Goal: Task Accomplishment & Management: Complete application form

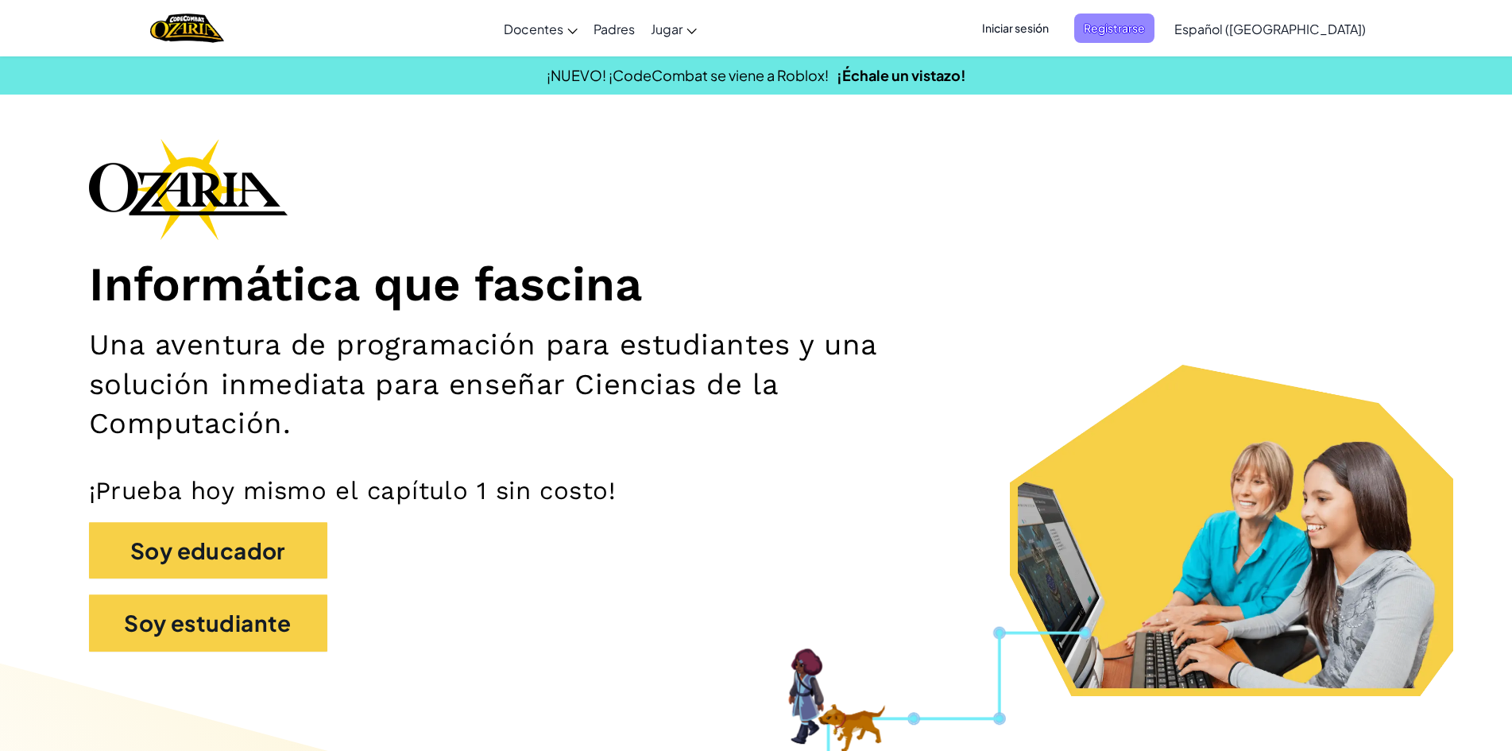
click at [1130, 21] on span "Registrarse" at bounding box center [1114, 28] width 80 height 29
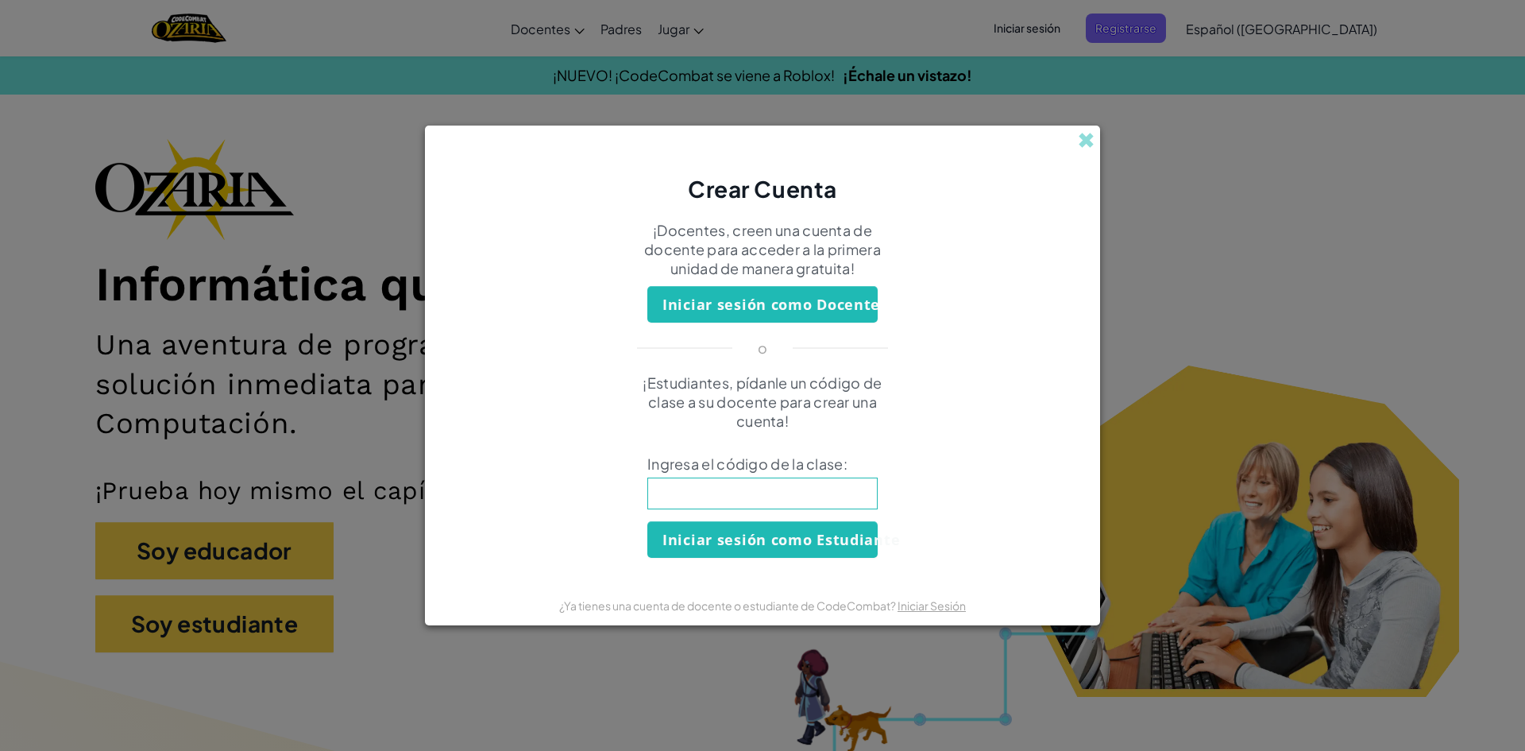
click at [807, 499] on input at bounding box center [762, 493] width 230 height 32
type input "PlayGoatSand"
click at [814, 544] on button "Iniciar sesión como Estudiante" at bounding box center [762, 539] width 230 height 37
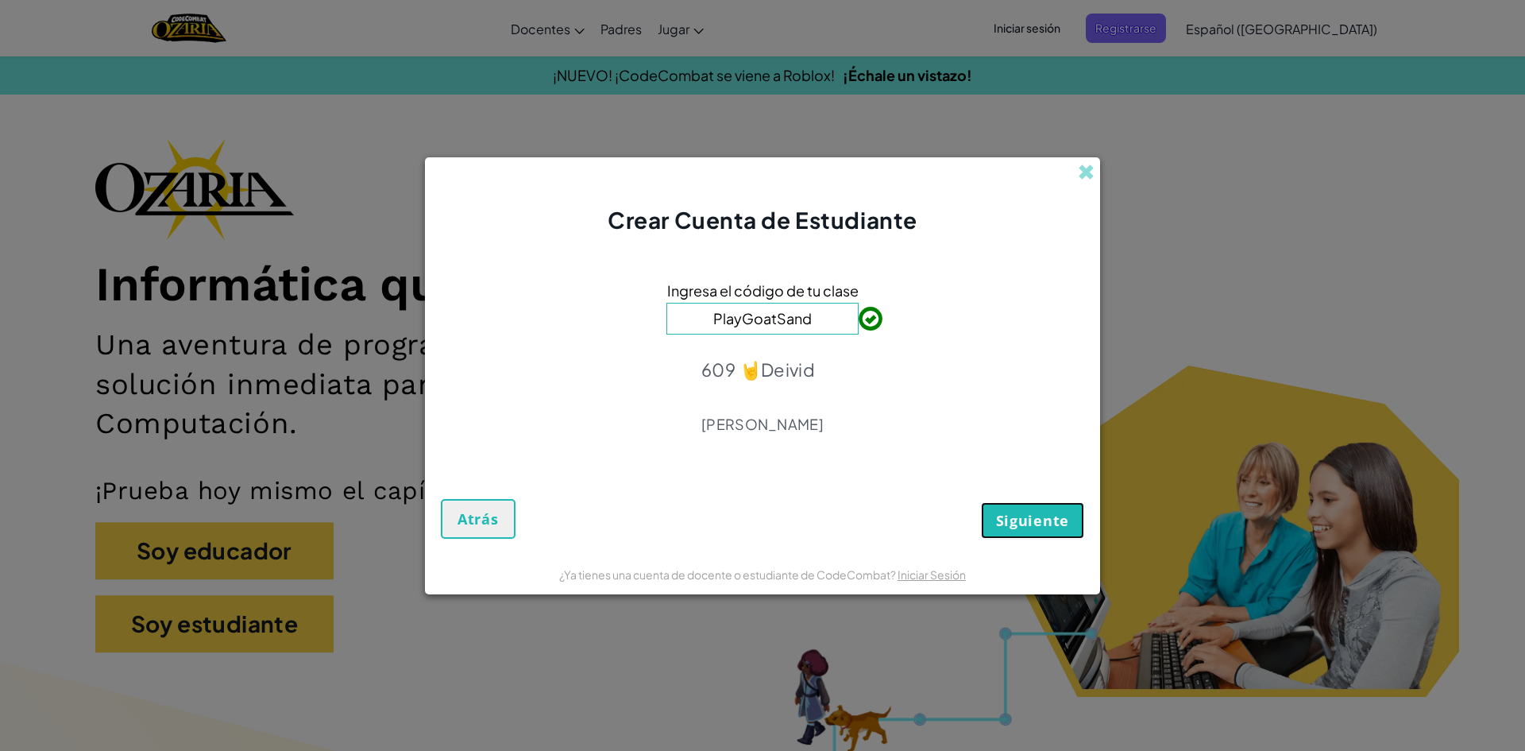
click at [1037, 521] on span "Siguiente" at bounding box center [1032, 520] width 73 height 19
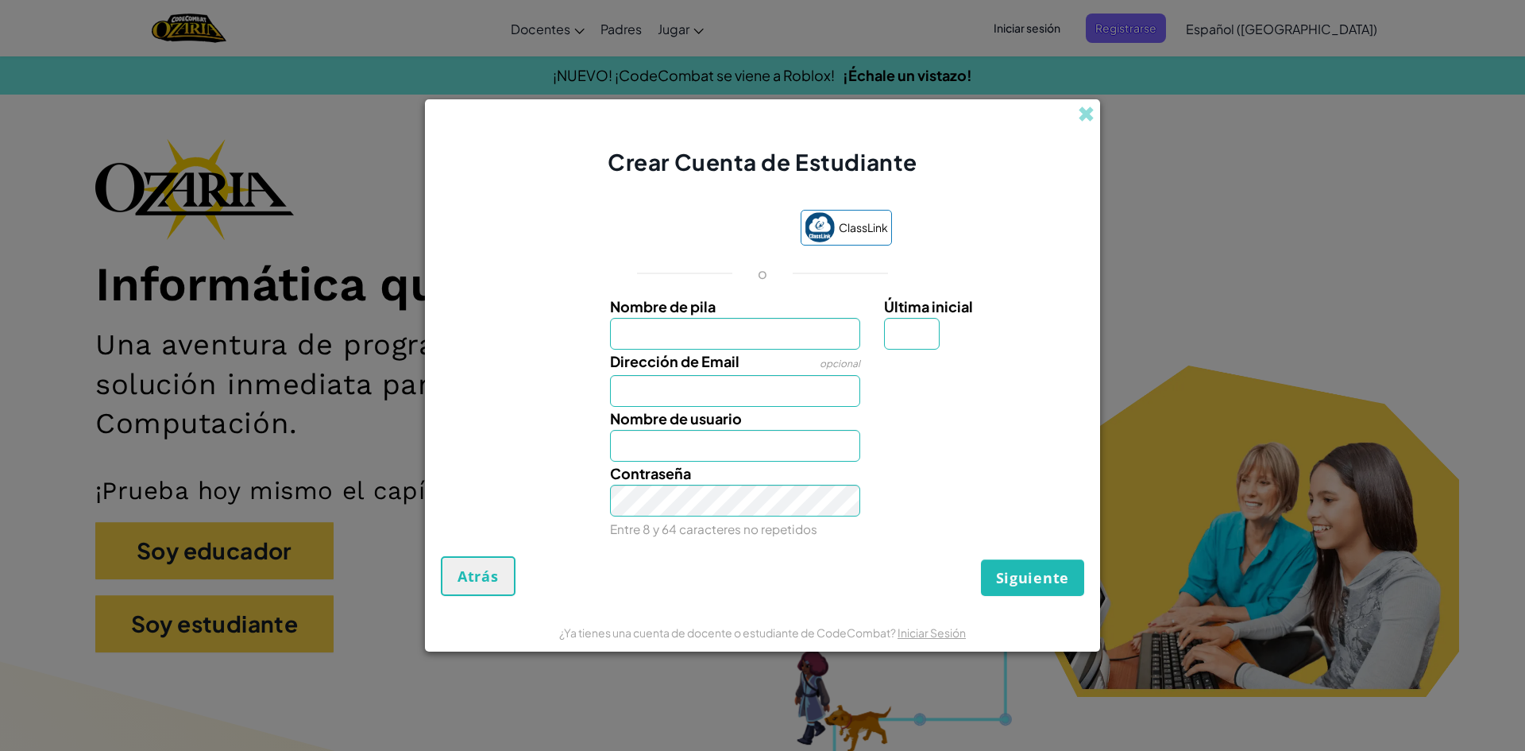
click at [790, 339] on input "Nombre de pila" at bounding box center [735, 334] width 251 height 32
click at [1087, 101] on div "Crear Cuenta de Estudiante" at bounding box center [762, 138] width 675 height 79
click at [1087, 106] on span at bounding box center [1086, 114] width 17 height 17
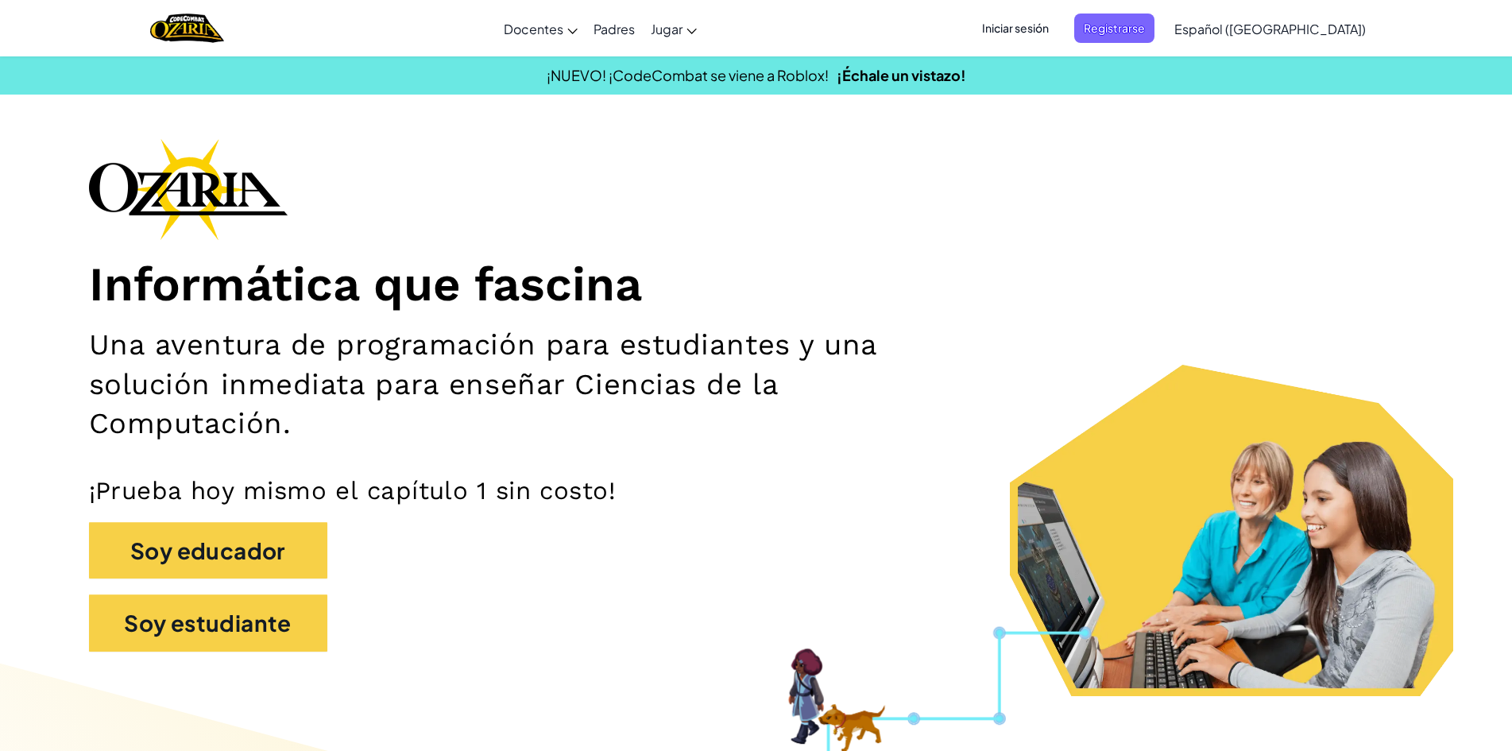
click at [1058, 23] on span "Iniciar sesión" at bounding box center [1015, 28] width 86 height 29
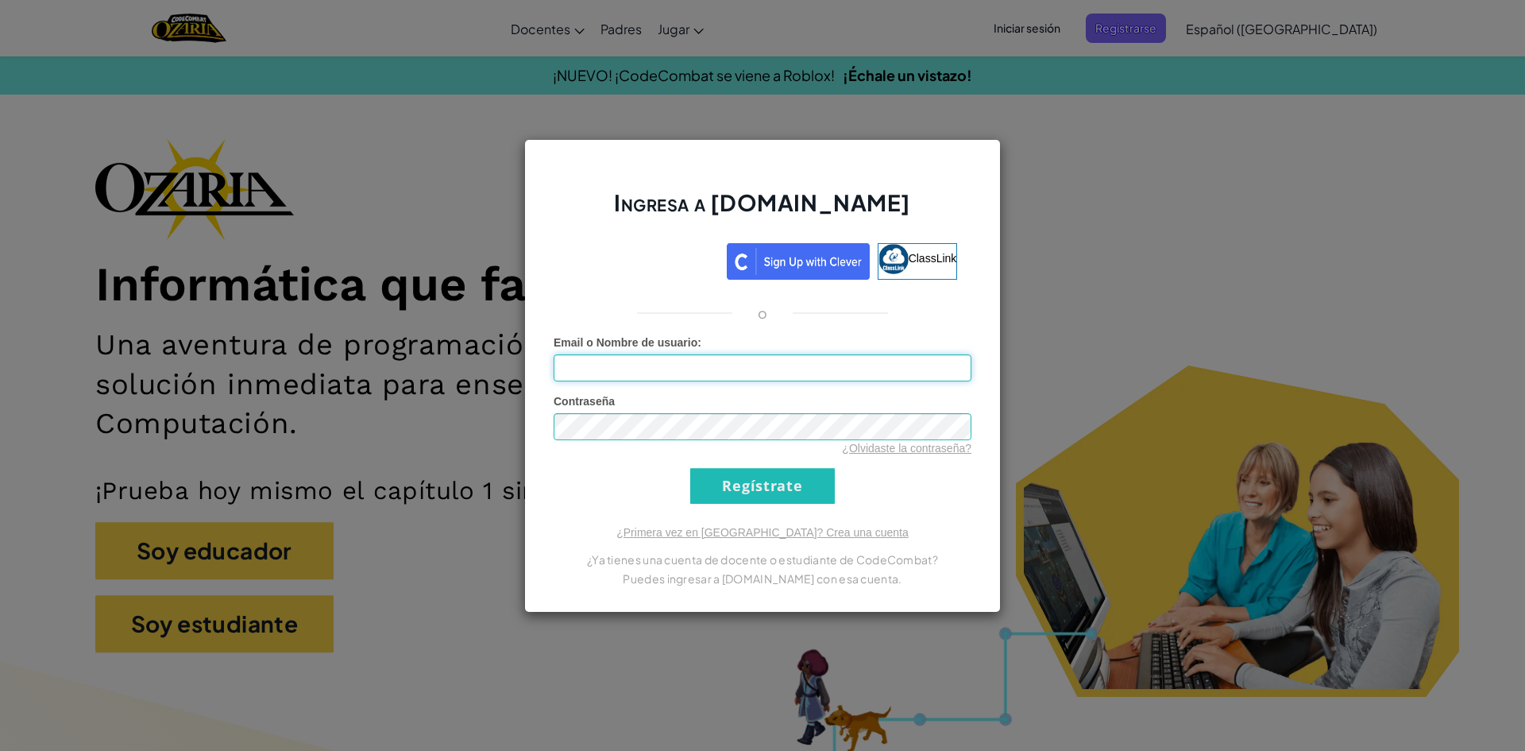
click at [756, 365] on input "Email o Nombre de usuario :" at bounding box center [763, 367] width 418 height 27
type input "[EMAIL_ADDRESS][DOMAIN_NAME]"
click at [923, 448] on link "¿Olvidaste la contraseña?" at bounding box center [906, 448] width 129 height 13
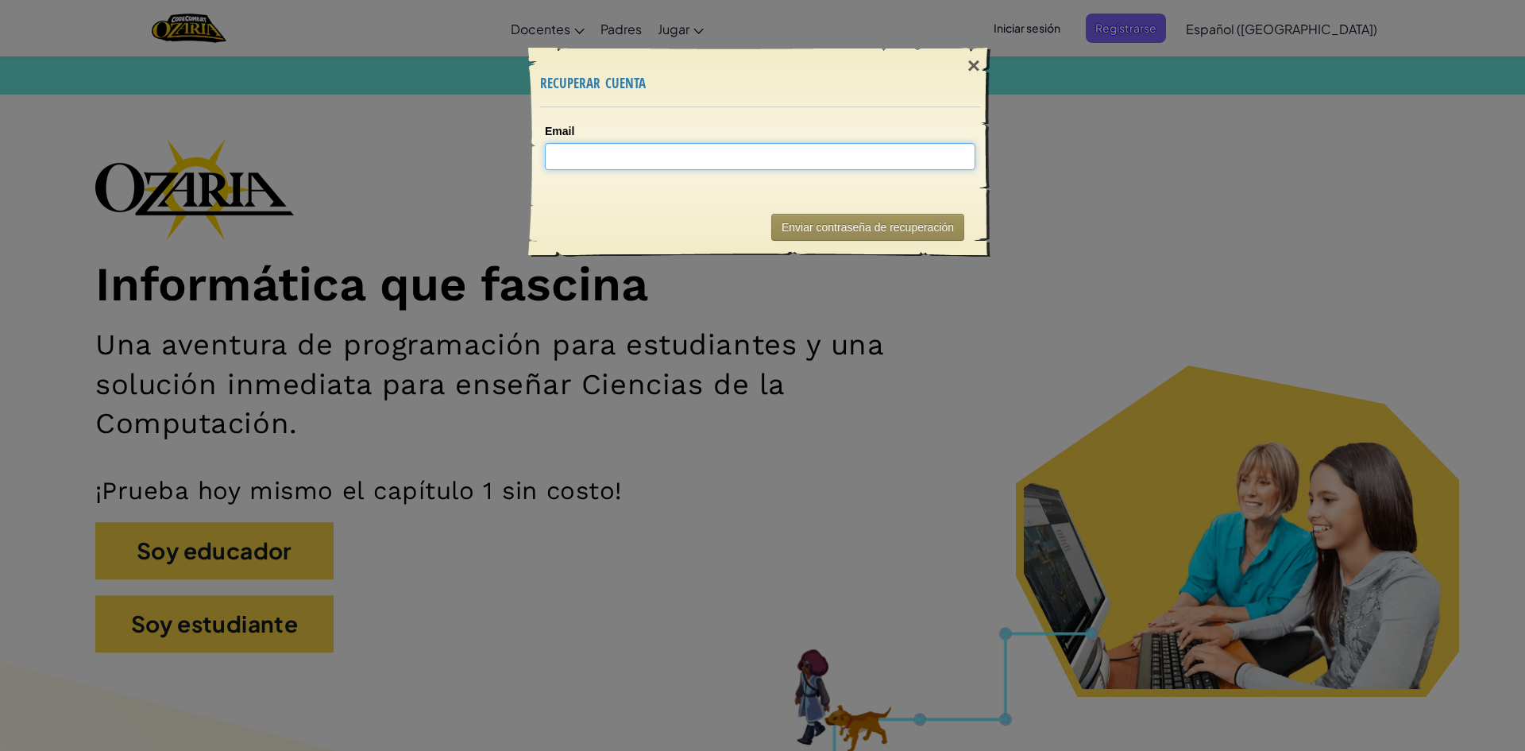
click at [809, 162] on input "Email" at bounding box center [760, 156] width 431 height 27
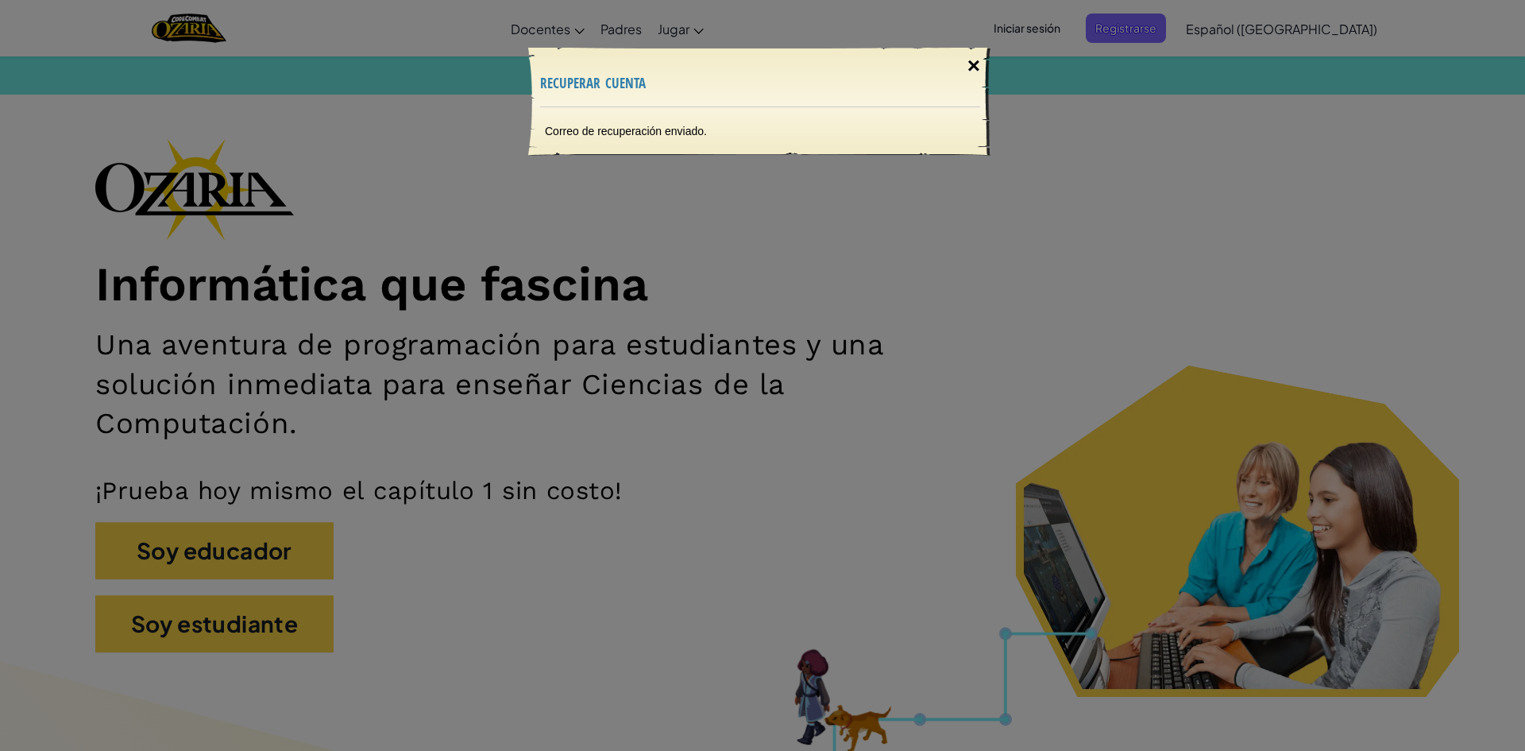
click at [975, 65] on div "×" at bounding box center [974, 66] width 37 height 46
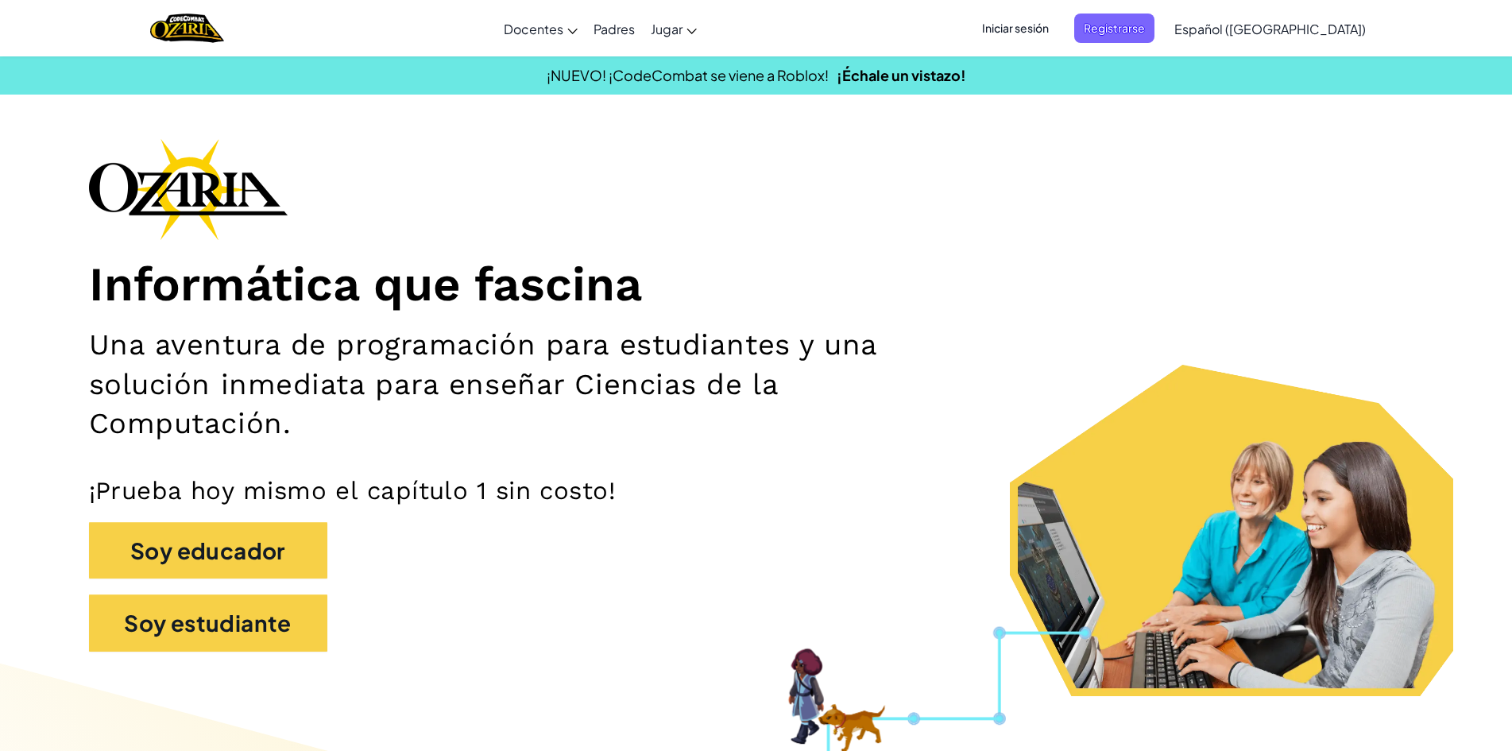
click at [1058, 26] on span "Iniciar sesión" at bounding box center [1015, 28] width 86 height 29
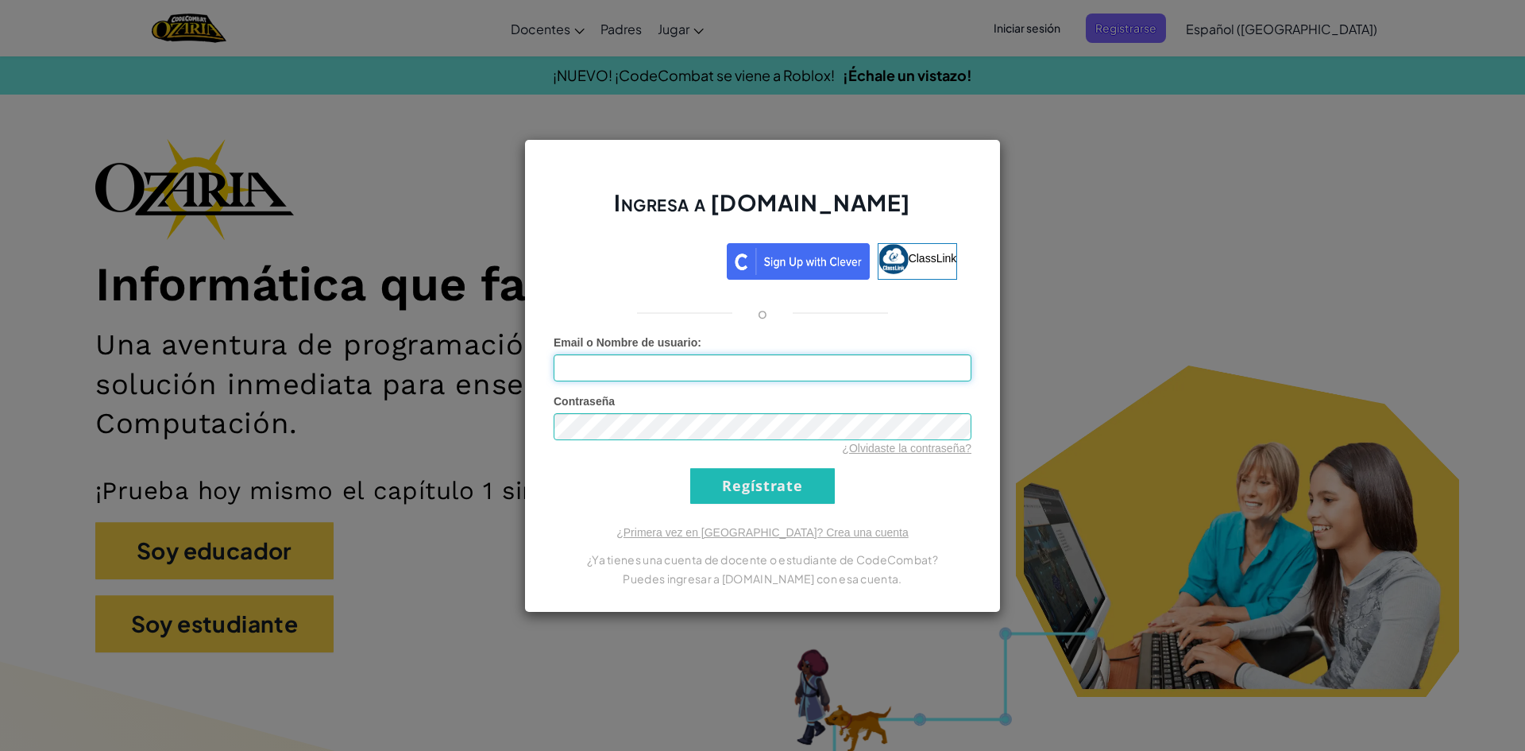
click at [824, 373] on input "Email o Nombre de usuario :" at bounding box center [763, 367] width 418 height 27
type input "[EMAIL_ADDRESS][DOMAIN_NAME]"
click at [783, 489] on input "Regístrate" at bounding box center [762, 486] width 145 height 36
